Goal: Entertainment & Leisure: Consume media (video, audio)

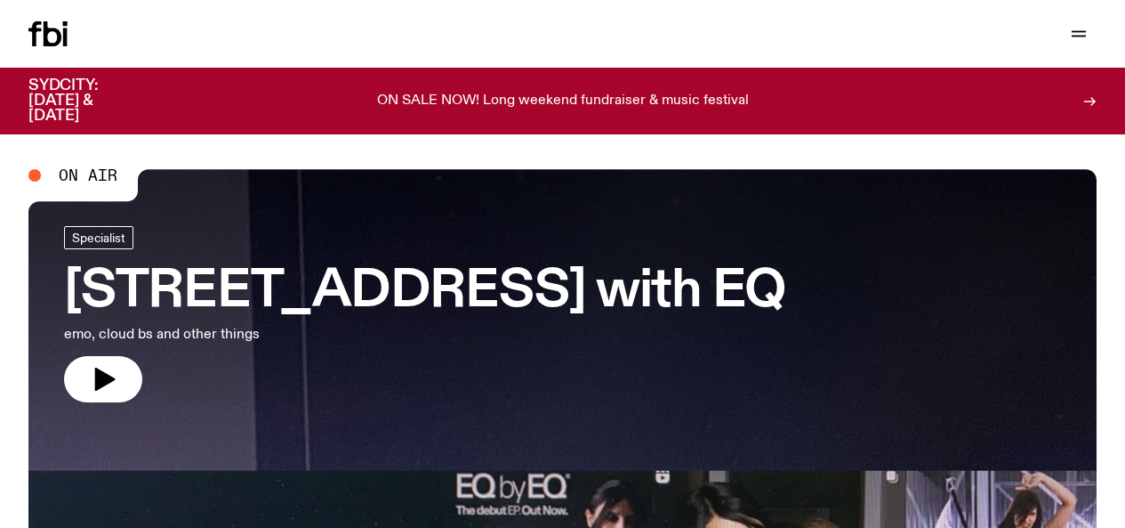
drag, startPoint x: 0, startPoint y: 0, endPoint x: 158, endPoint y: 39, distance: 163.1
click at [0, 0] on link "Schedule" at bounding box center [0, 0] width 0 height 0
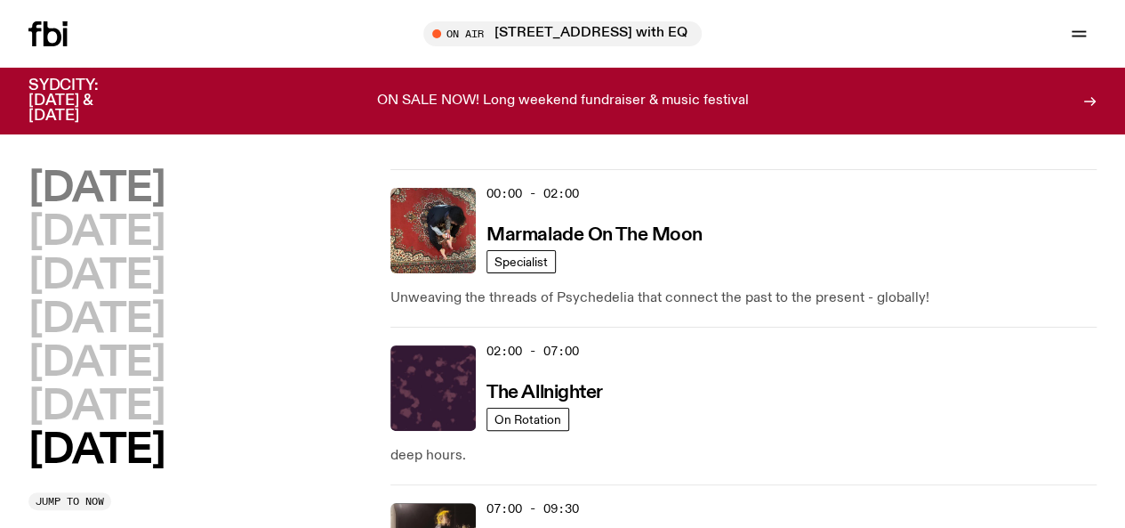
click at [117, 207] on h2 "[DATE]" at bounding box center [96, 189] width 136 height 40
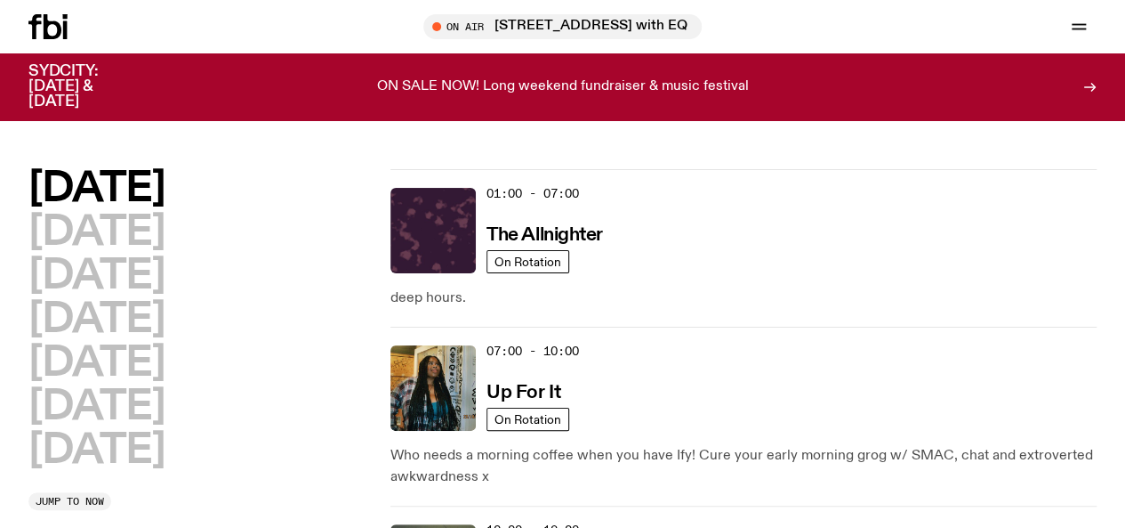
scroll to position [50, 0]
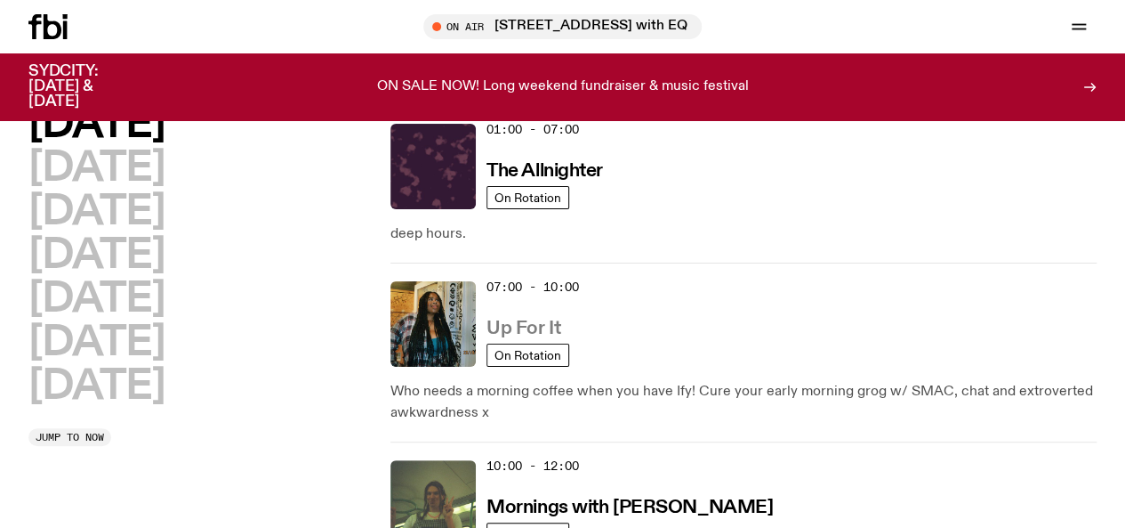
click at [546, 319] on h3 "Up For It" at bounding box center [524, 328] width 74 height 19
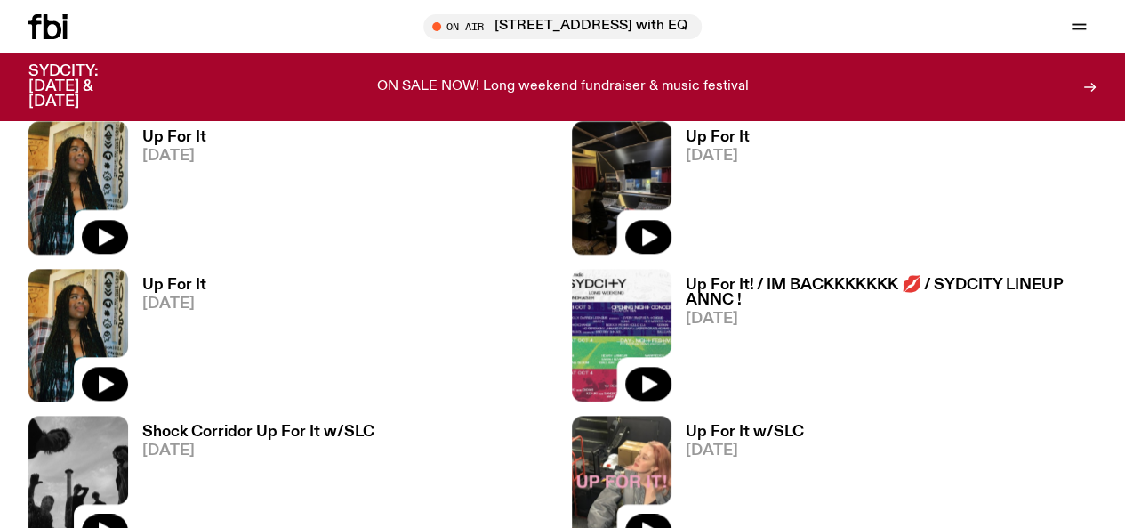
scroll to position [776, 0]
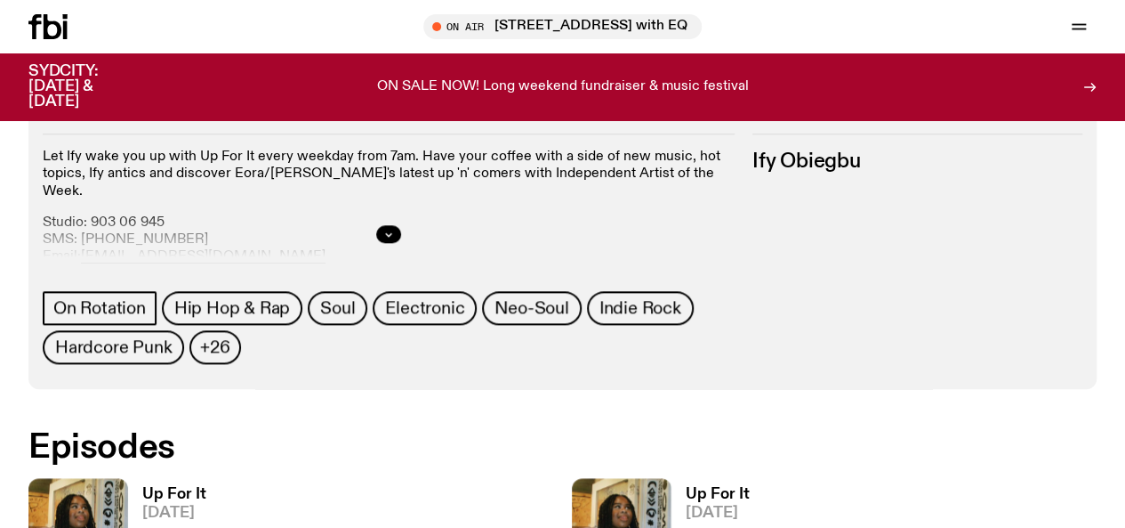
click at [162, 487] on h3 "Up For It" at bounding box center [174, 494] width 64 height 15
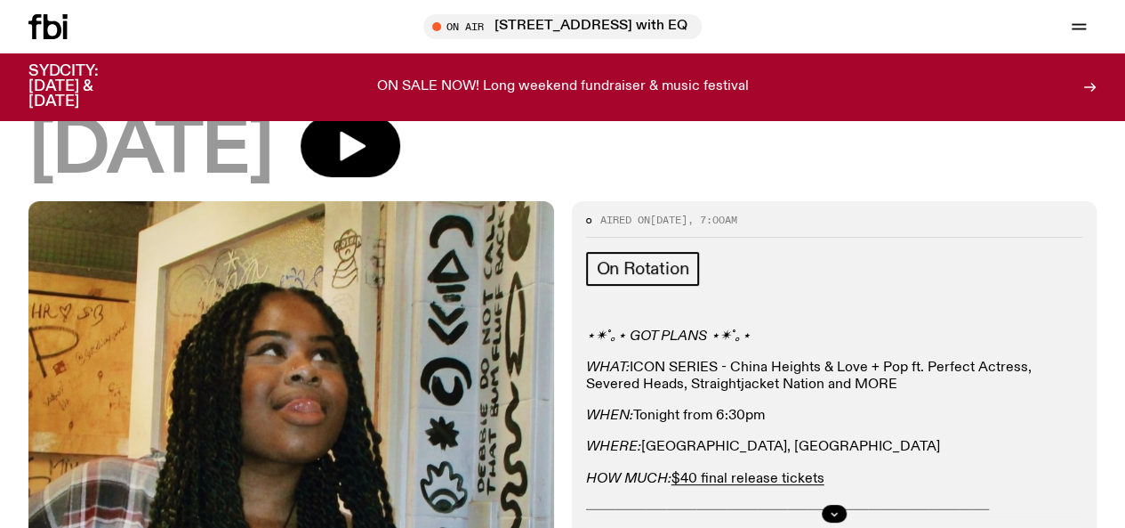
scroll to position [292, 0]
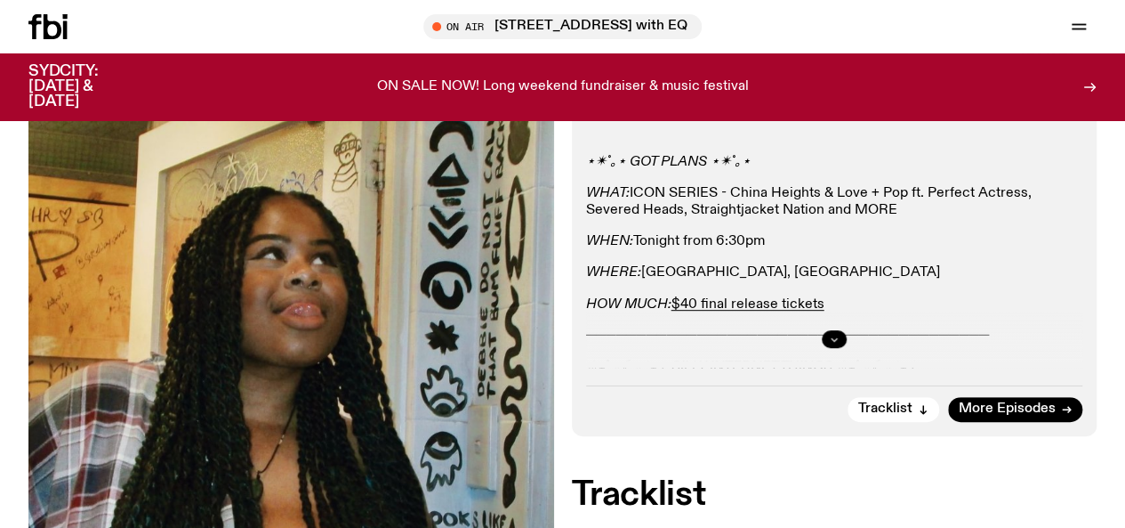
click at [838, 348] on button "button" at bounding box center [834, 339] width 25 height 18
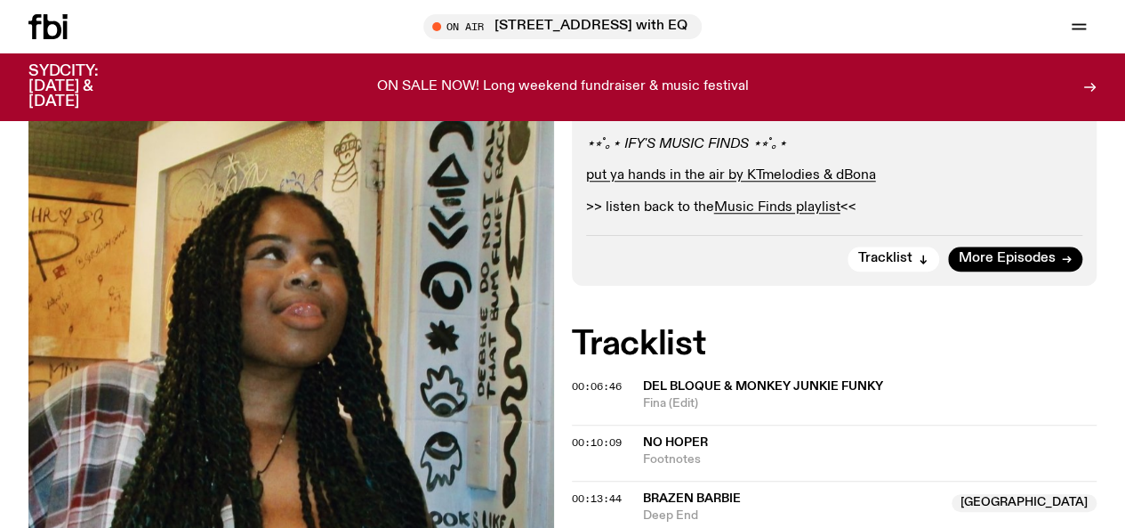
scroll to position [655, 0]
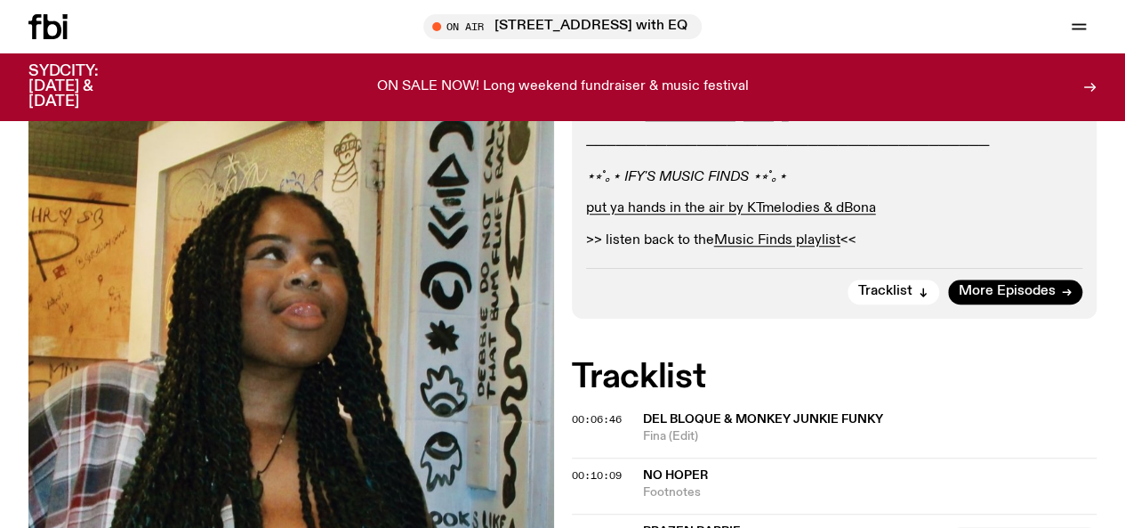
click at [60, 29] on icon at bounding box center [53, 26] width 18 height 25
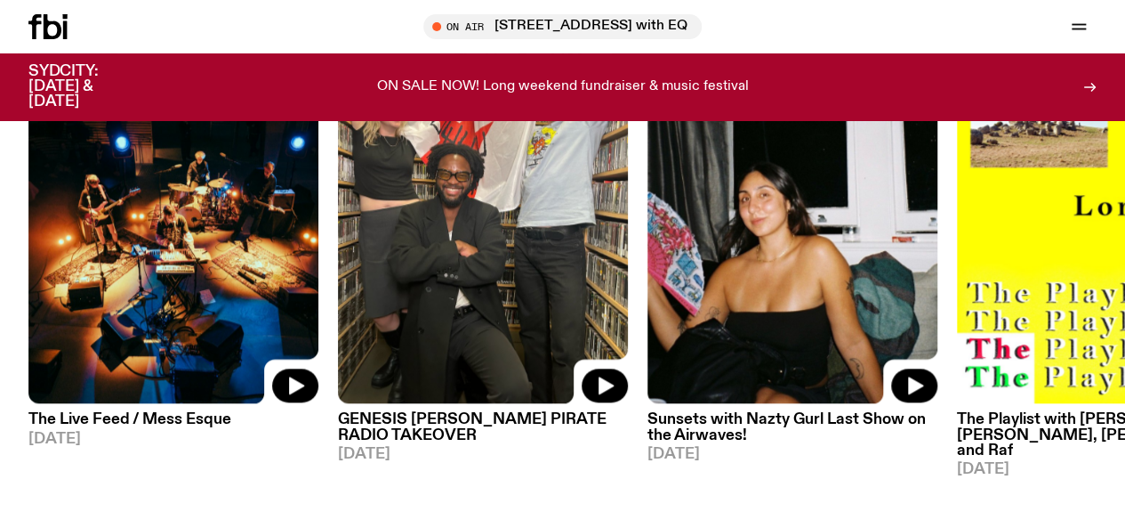
scroll to position [858, 0]
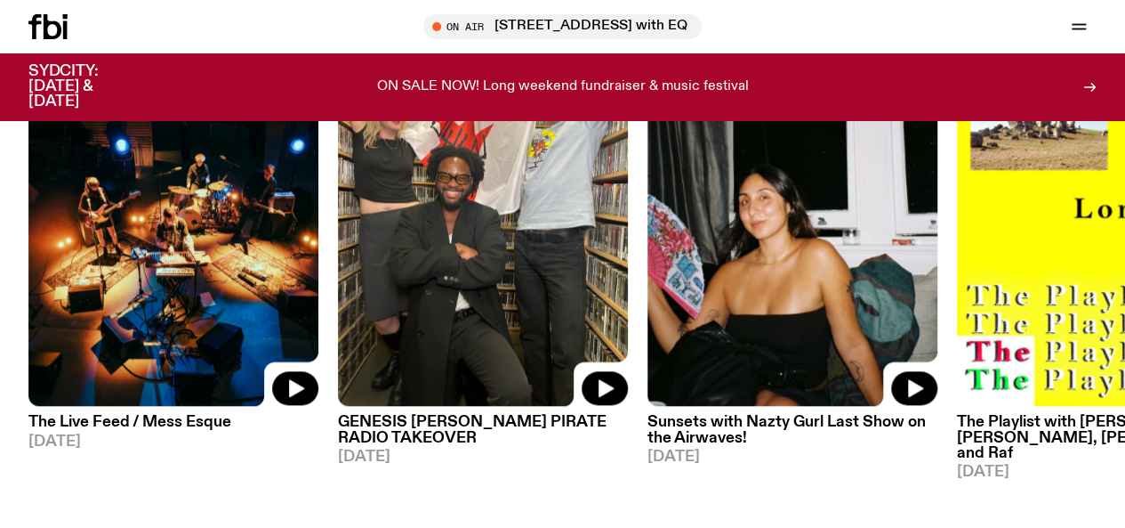
click at [408, 268] on img at bounding box center [483, 213] width 290 height 387
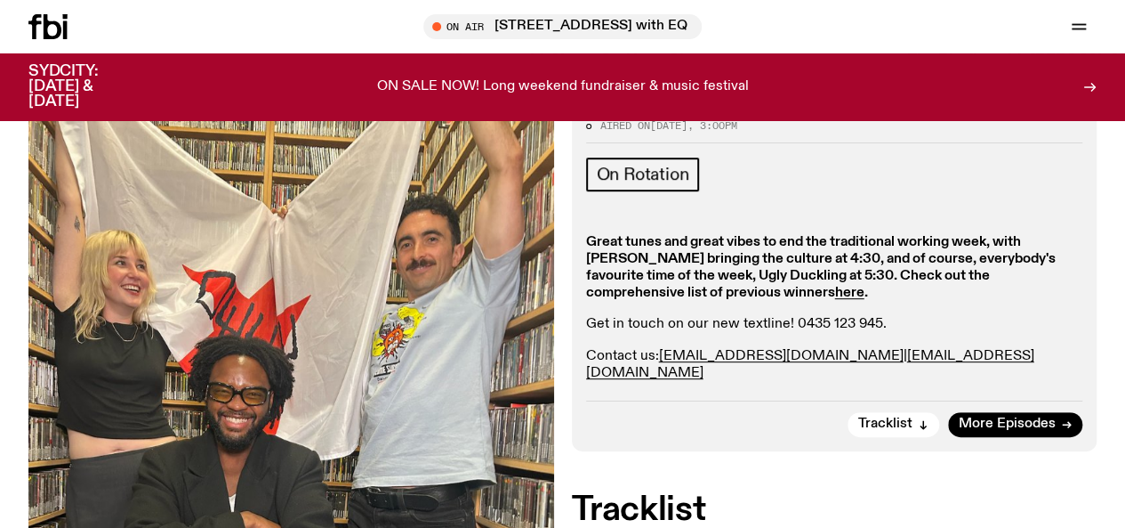
scroll to position [283, 0]
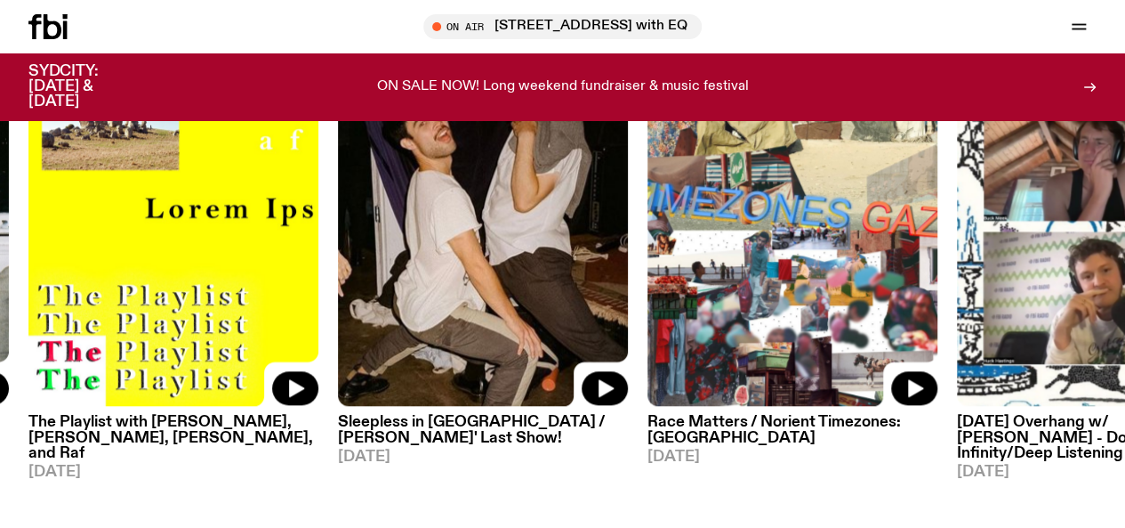
scroll to position [806, 0]
